Goal: Information Seeking & Learning: Find specific fact

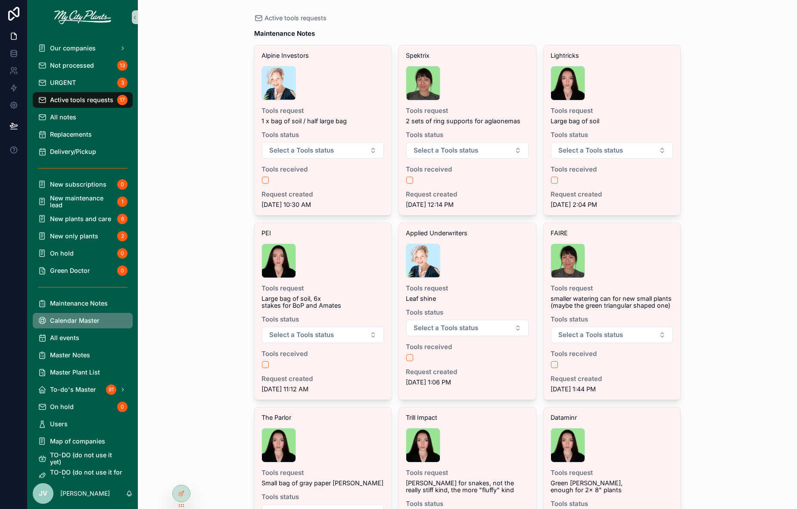
click at [96, 319] on span "Calendar Master" at bounding box center [75, 320] width 50 height 7
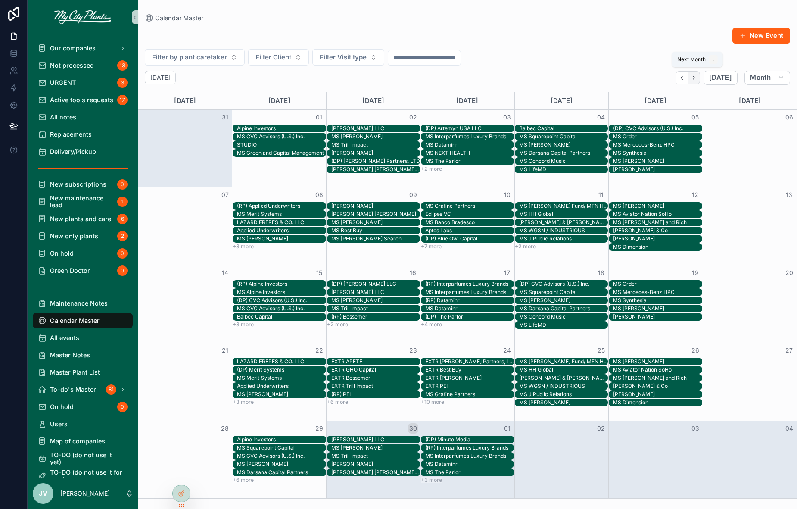
click at [699, 81] on button "Next" at bounding box center [694, 77] width 12 height 13
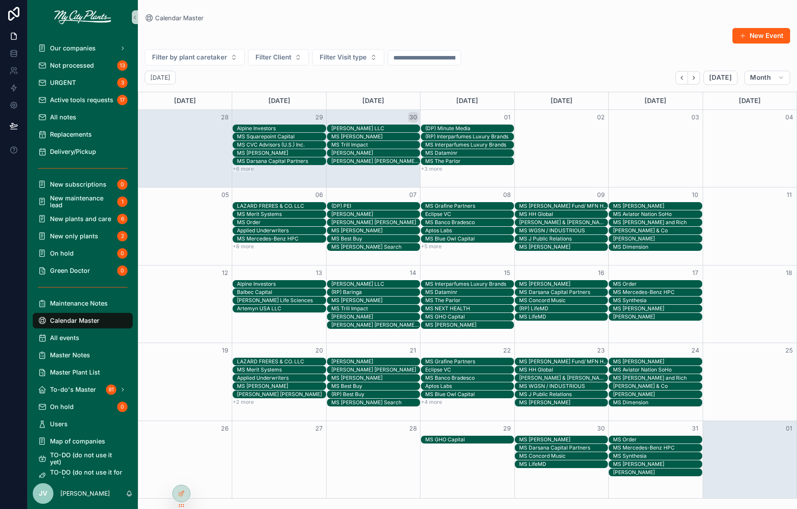
click at [435, 244] on button "+5 more" at bounding box center [431, 246] width 21 height 6
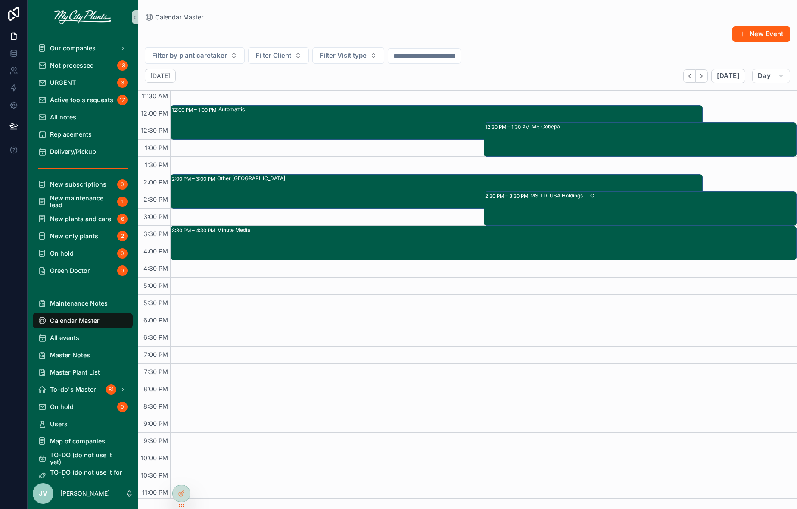
scroll to position [419, 0]
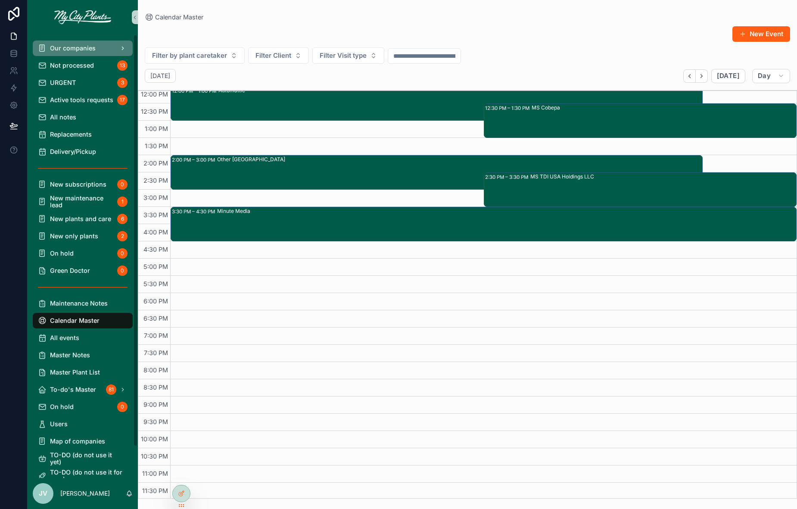
click at [58, 48] on span "Our companies" at bounding box center [73, 48] width 46 height 7
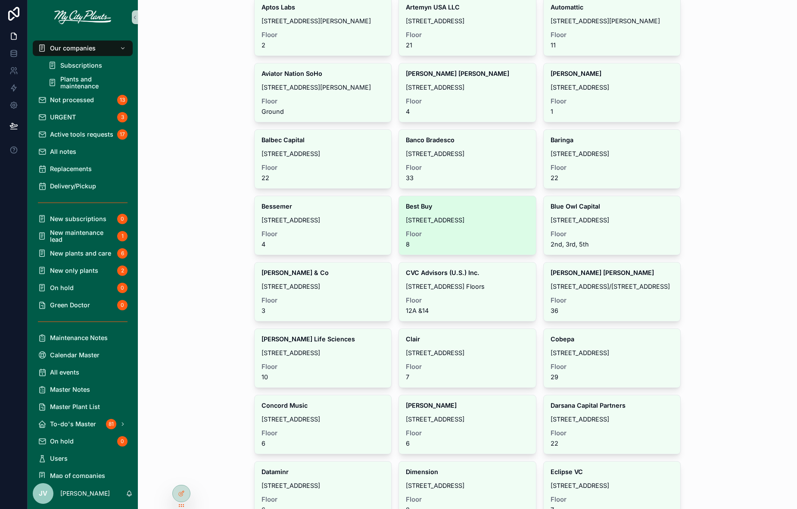
scroll to position [271, 0]
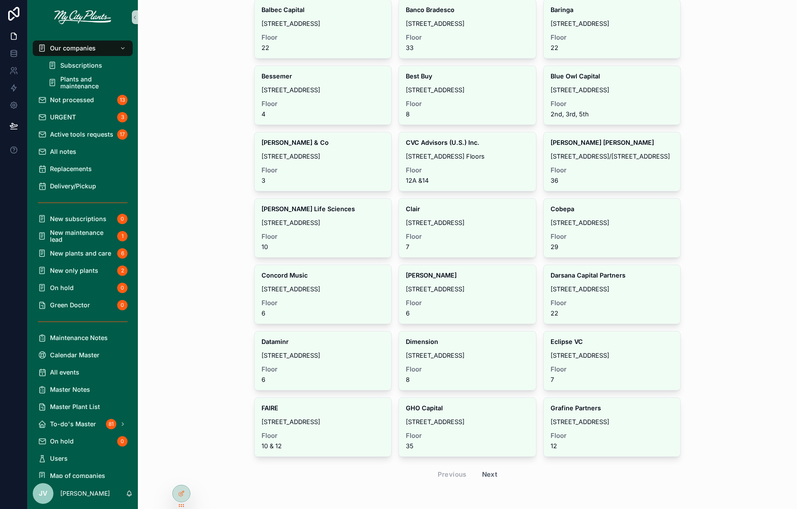
click at [488, 471] on button "Next" at bounding box center [490, 474] width 28 height 15
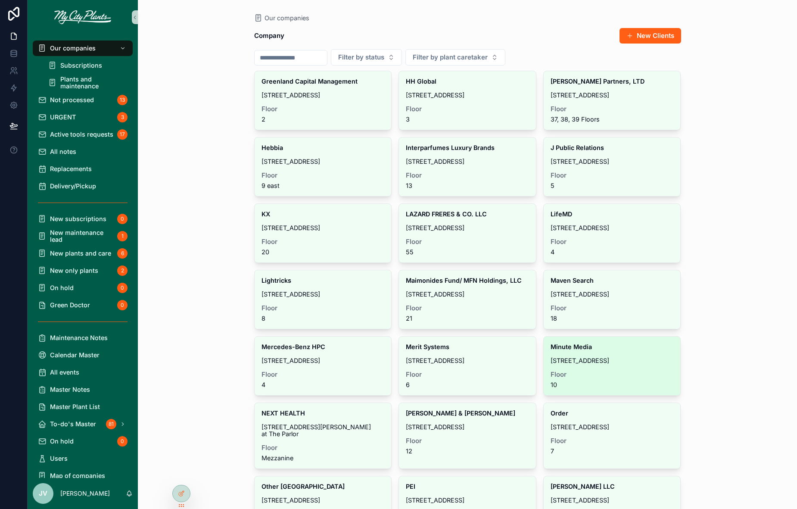
click at [597, 373] on span "Floor" at bounding box center [612, 374] width 123 height 7
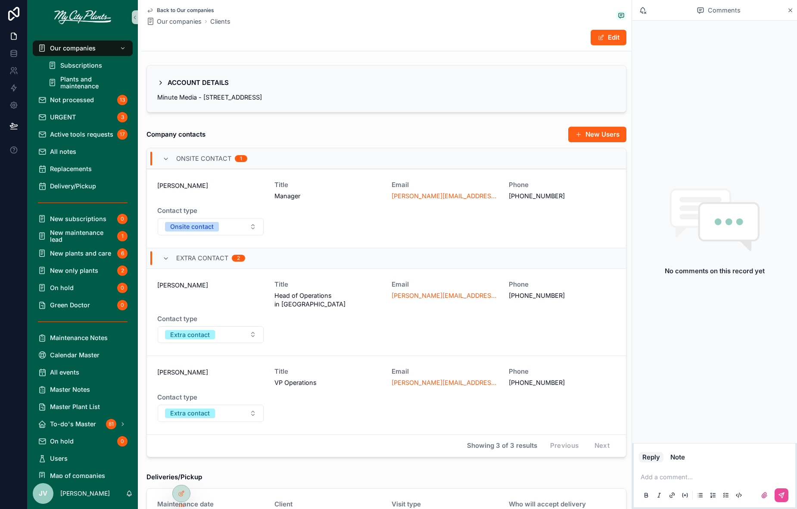
click at [350, 95] on div "Minute Media - [STREET_ADDRESS]" at bounding box center [386, 97] width 459 height 9
click at [158, 81] on icon "scrollable content" at bounding box center [160, 82] width 7 height 7
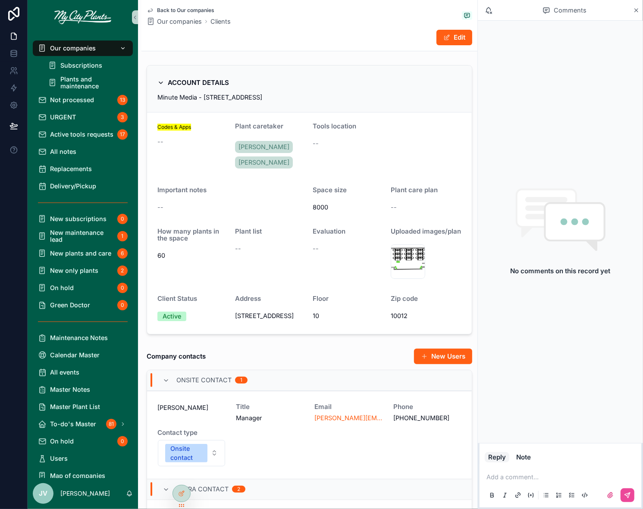
click at [91, 50] on span "Our companies" at bounding box center [73, 48] width 46 height 7
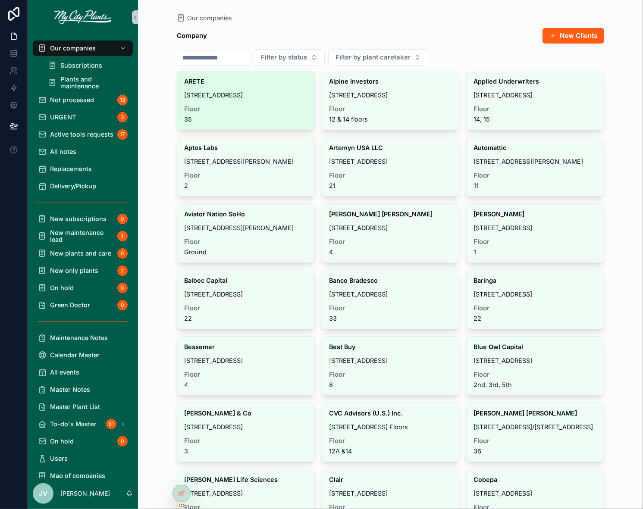
click at [247, 90] on div "ARETE [STREET_ADDRESS]" at bounding box center [245, 100] width 137 height 59
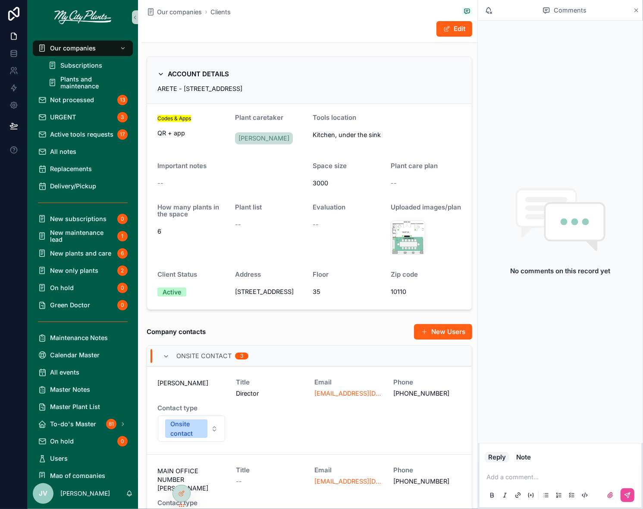
click at [637, 9] on icon "scrollable content" at bounding box center [636, 10] width 3 height 3
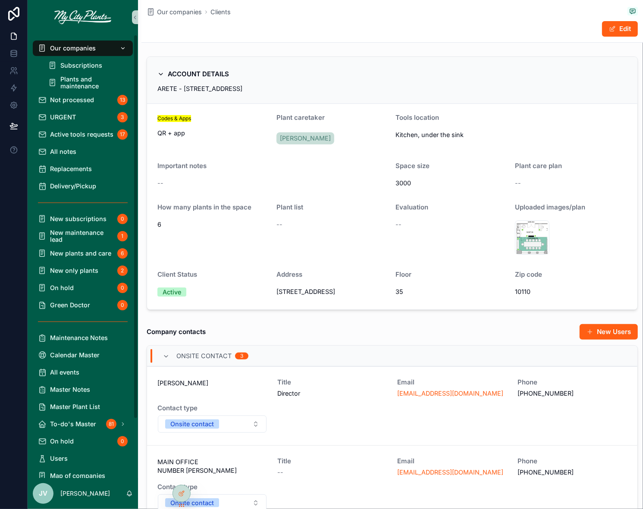
click at [88, 45] on span "Our companies" at bounding box center [73, 48] width 46 height 7
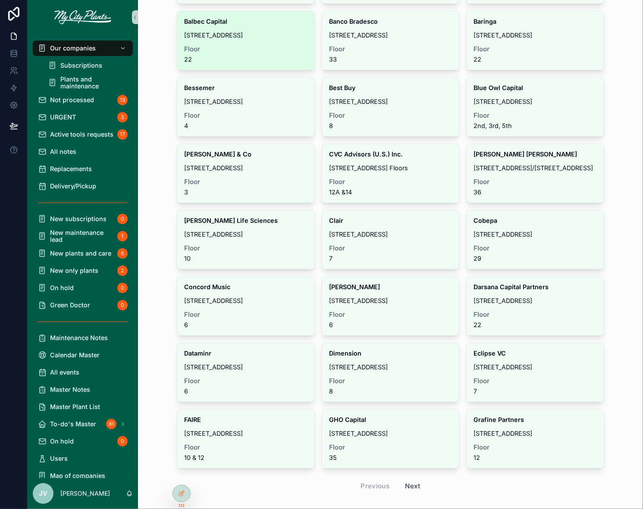
scroll to position [271, 0]
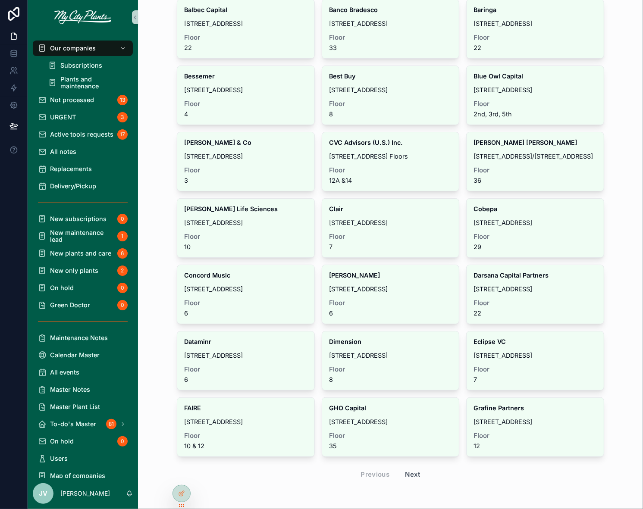
click at [410, 469] on button "Next" at bounding box center [413, 474] width 28 height 15
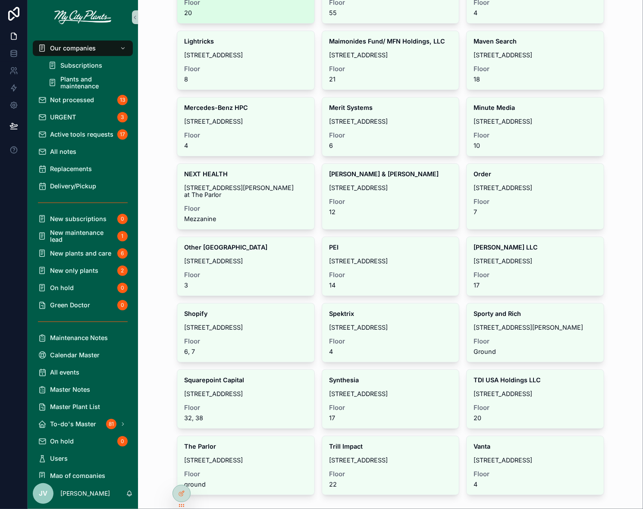
scroll to position [278, 0]
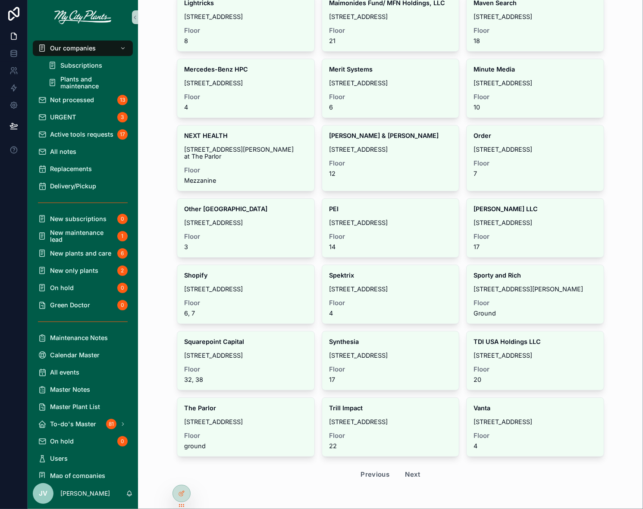
click at [377, 467] on button "Previous" at bounding box center [374, 474] width 41 height 15
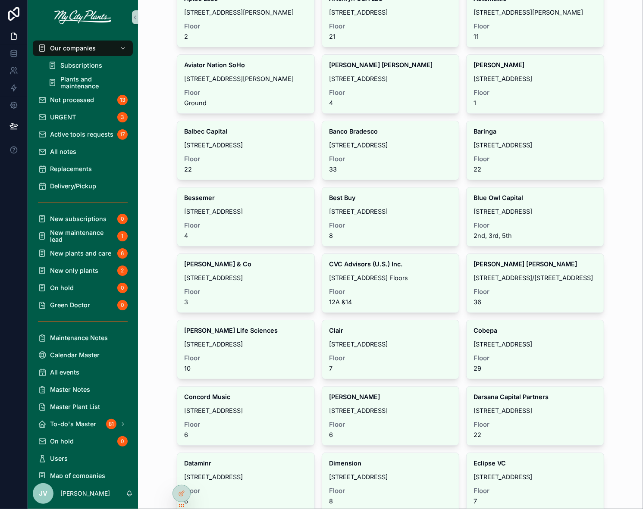
scroll to position [271, 0]
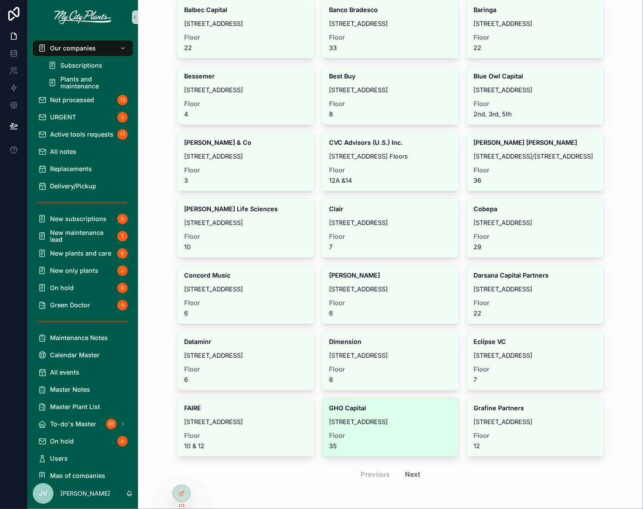
click at [409, 432] on span "Floor" at bounding box center [390, 435] width 123 height 7
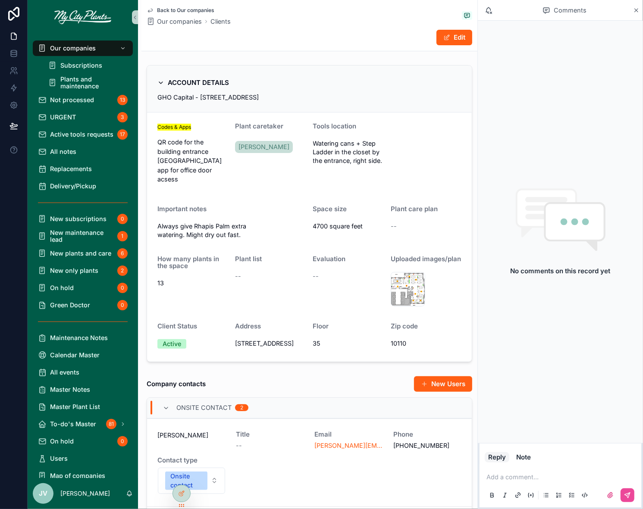
scroll to position [8, 0]
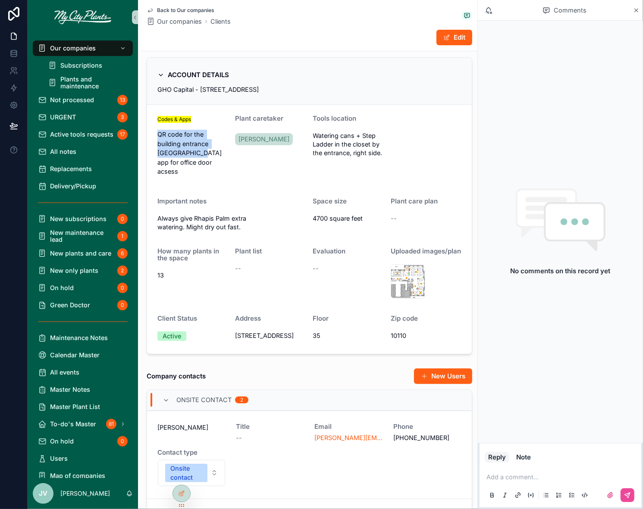
drag, startPoint x: 194, startPoint y: 152, endPoint x: 151, endPoint y: 135, distance: 45.9
click at [154, 135] on form "Codes & Apps QR code for the building entrance Avigilon Alta app for office doo…" at bounding box center [309, 229] width 325 height 249
copy p "QR code for the building entrance [GEOGRAPHIC_DATA]"
click at [74, 48] on span "Our companies" at bounding box center [73, 48] width 46 height 7
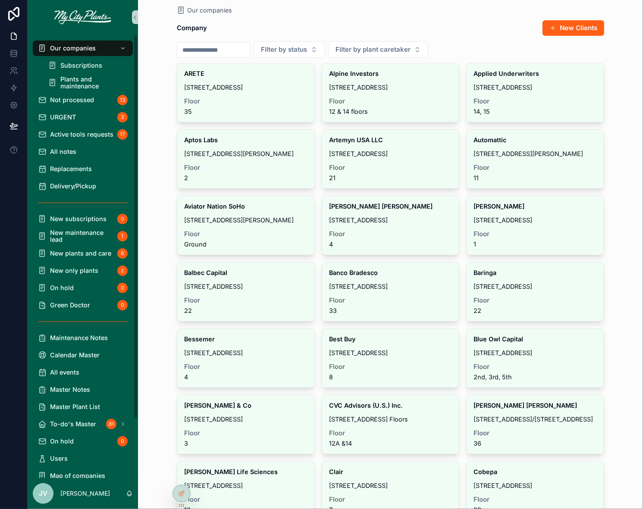
click at [209, 46] on input "scrollable content" at bounding box center [213, 50] width 72 height 12
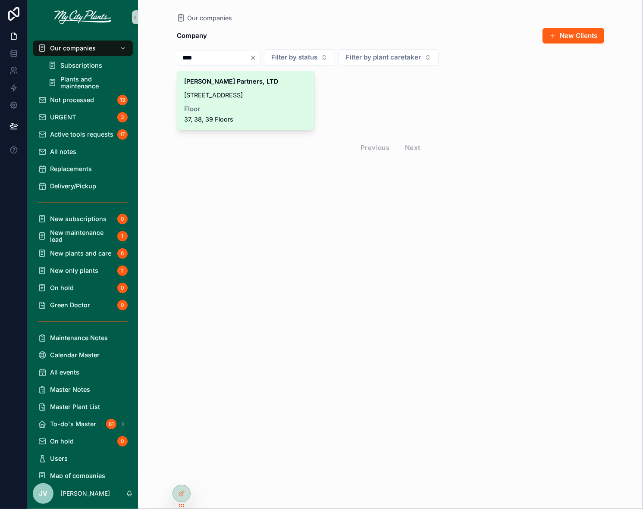
type input "****"
click at [197, 106] on span "Floor" at bounding box center [245, 109] width 123 height 7
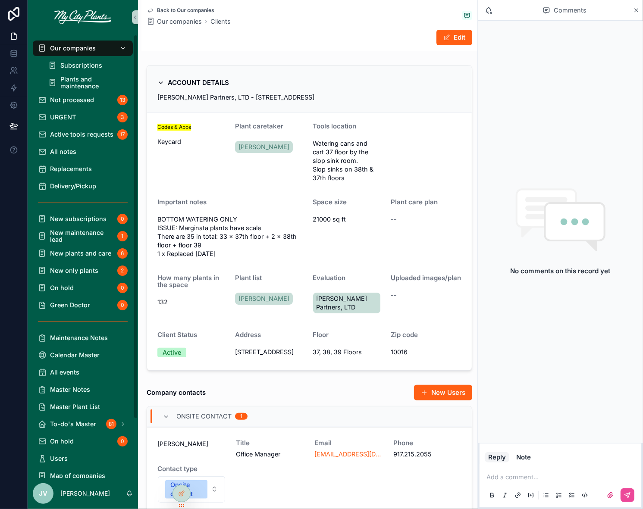
click at [72, 46] on span "Our companies" at bounding box center [73, 48] width 46 height 7
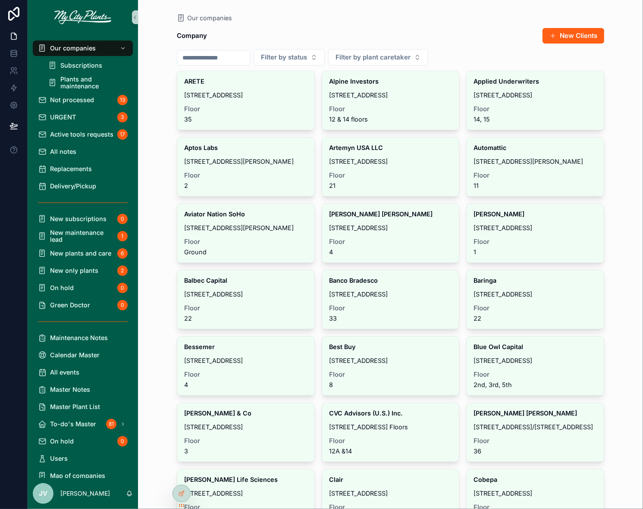
click at [199, 57] on input "scrollable content" at bounding box center [213, 58] width 72 height 12
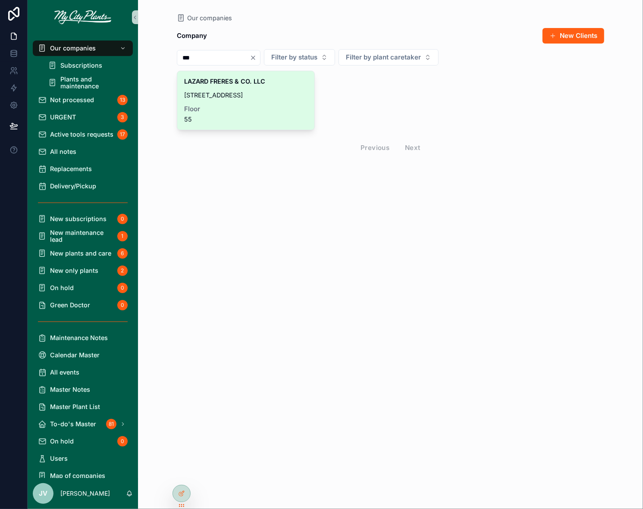
type input "***"
click at [203, 91] on div "LAZARD FRERES & CO. LLC [STREET_ADDRESS]" at bounding box center [245, 100] width 137 height 59
